Goal: Task Accomplishment & Management: Complete application form

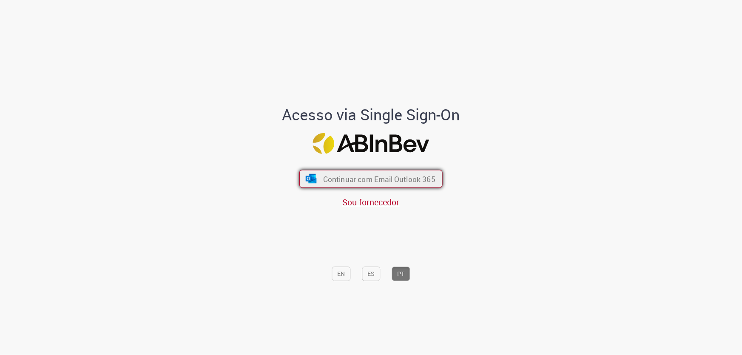
click at [412, 182] on span "Continuar com Email Outlook 365" at bounding box center [379, 179] width 112 height 10
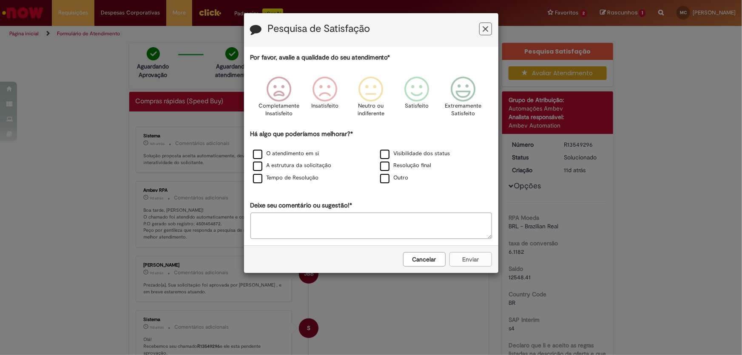
click at [485, 27] on icon "Feedback" at bounding box center [486, 29] width 6 height 9
